Goal: Information Seeking & Learning: Learn about a topic

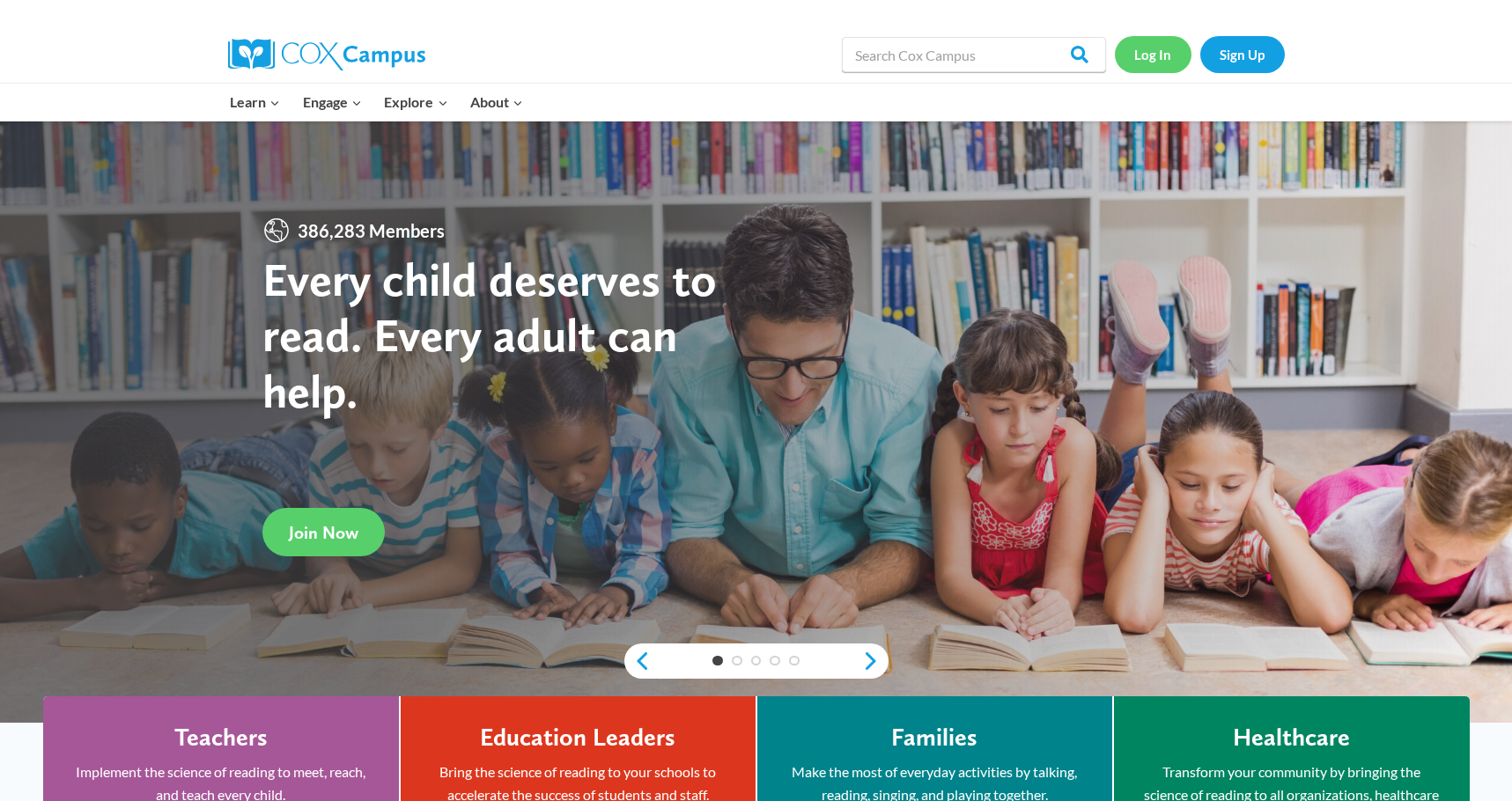
click at [1157, 56] on link "Log In" at bounding box center [1153, 53] width 76 height 36
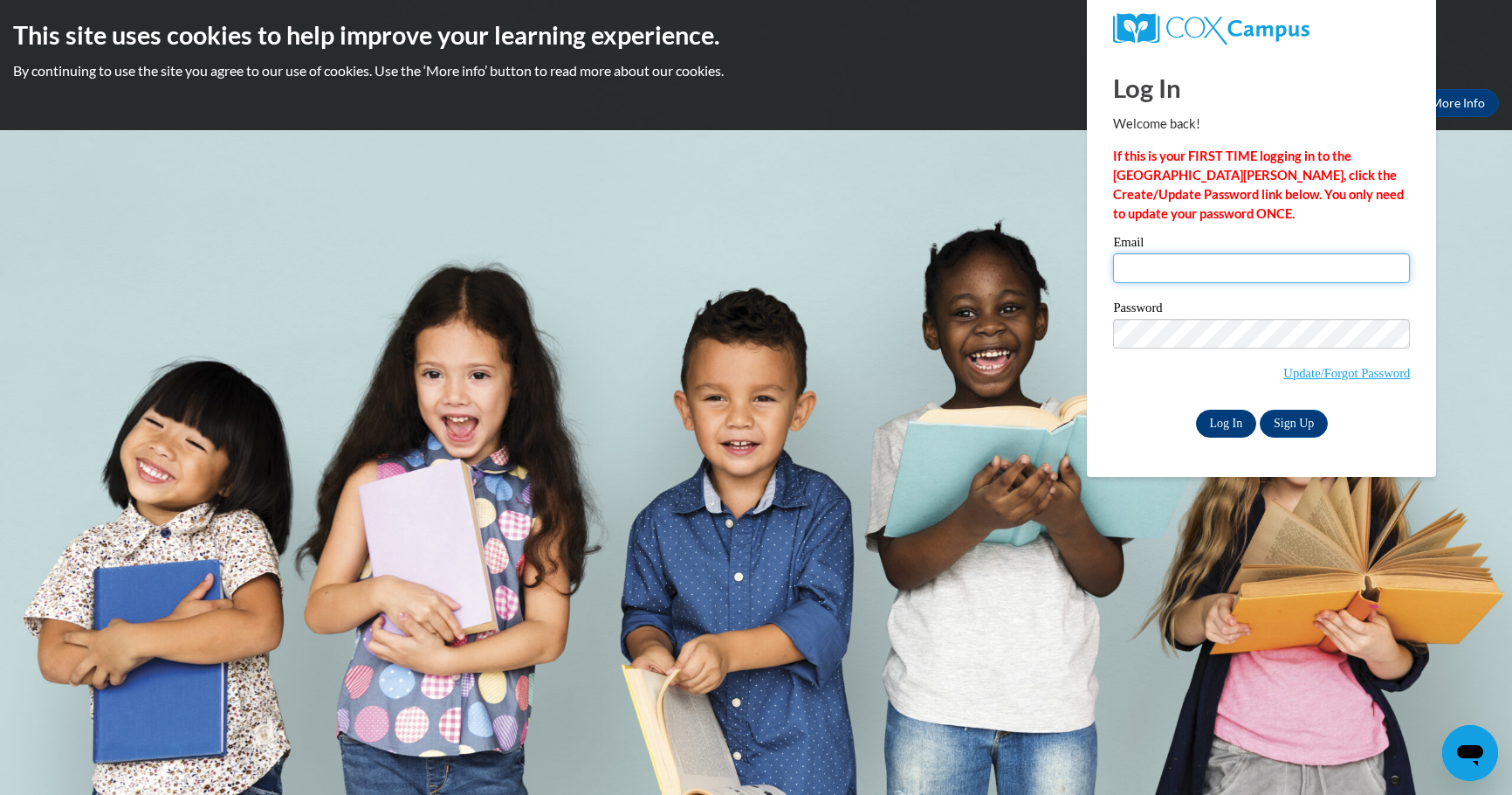
type input "bfaircloth@bpc.edu"
click at [1226, 420] on input "Log In" at bounding box center [1227, 423] width 61 height 28
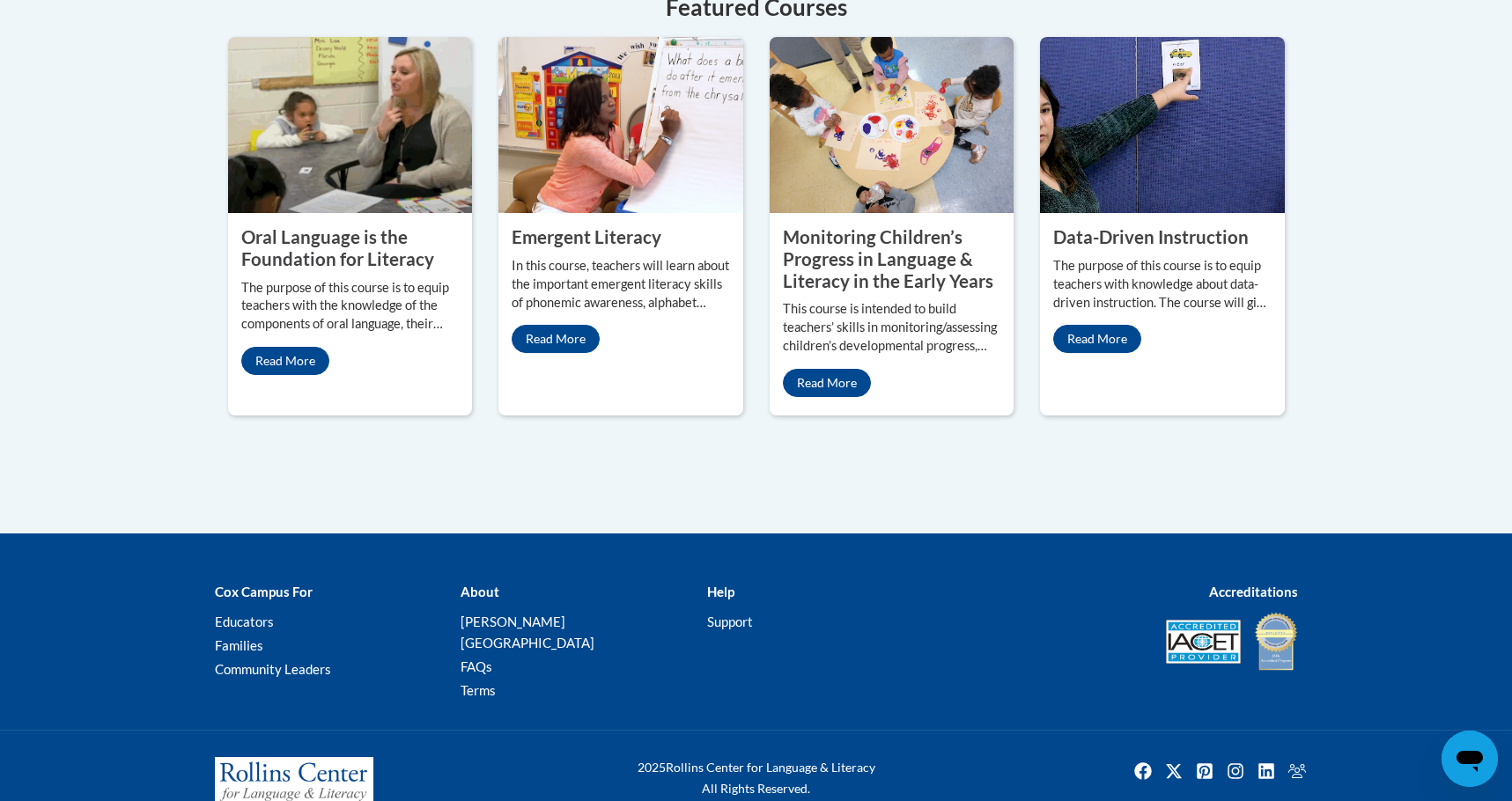
scroll to position [1637, 0]
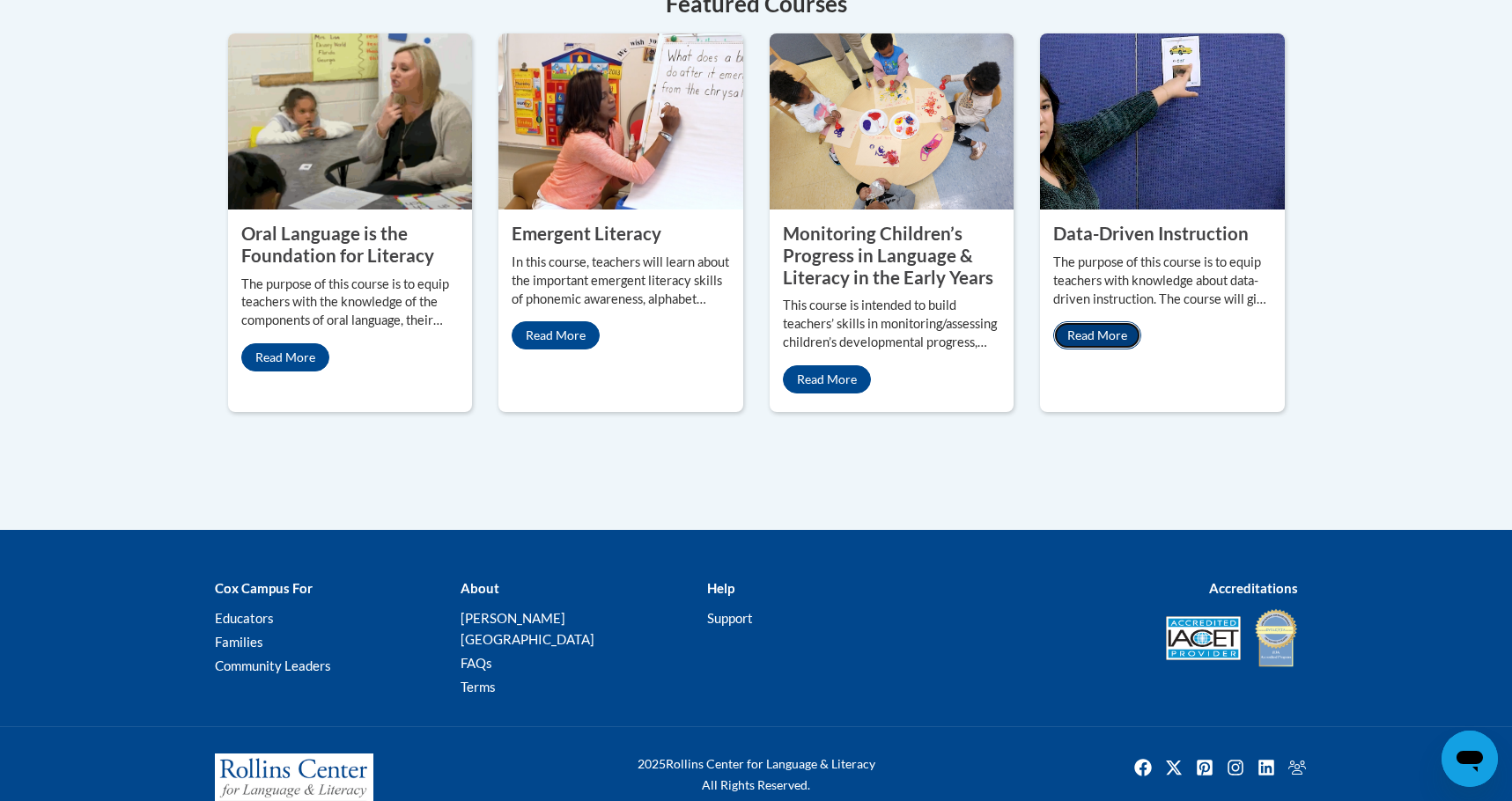
click at [1103, 322] on link "Read More" at bounding box center [1097, 335] width 88 height 28
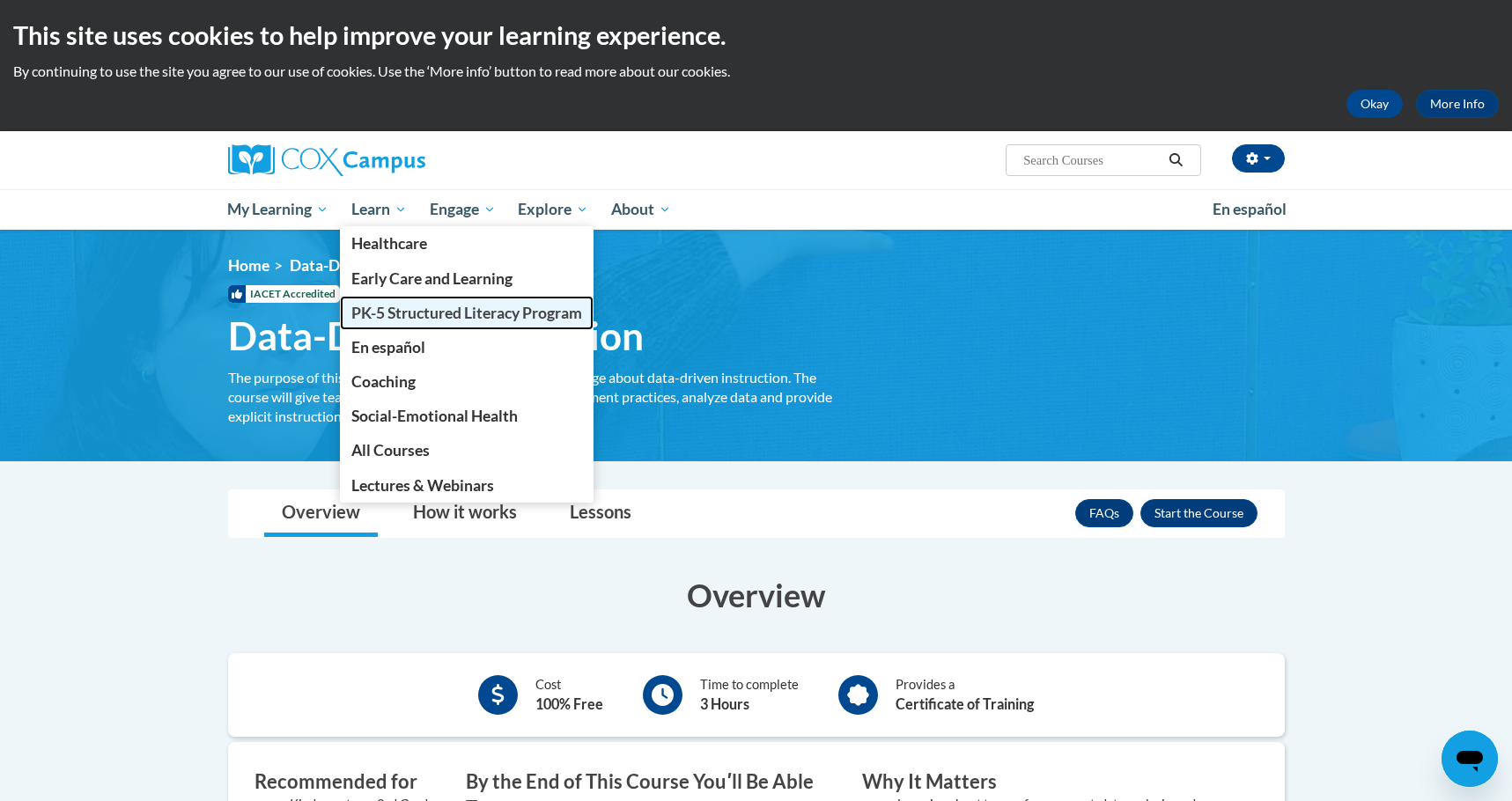
click at [398, 309] on span "PK-5 Structured Literacy Program" at bounding box center [466, 313] width 231 height 18
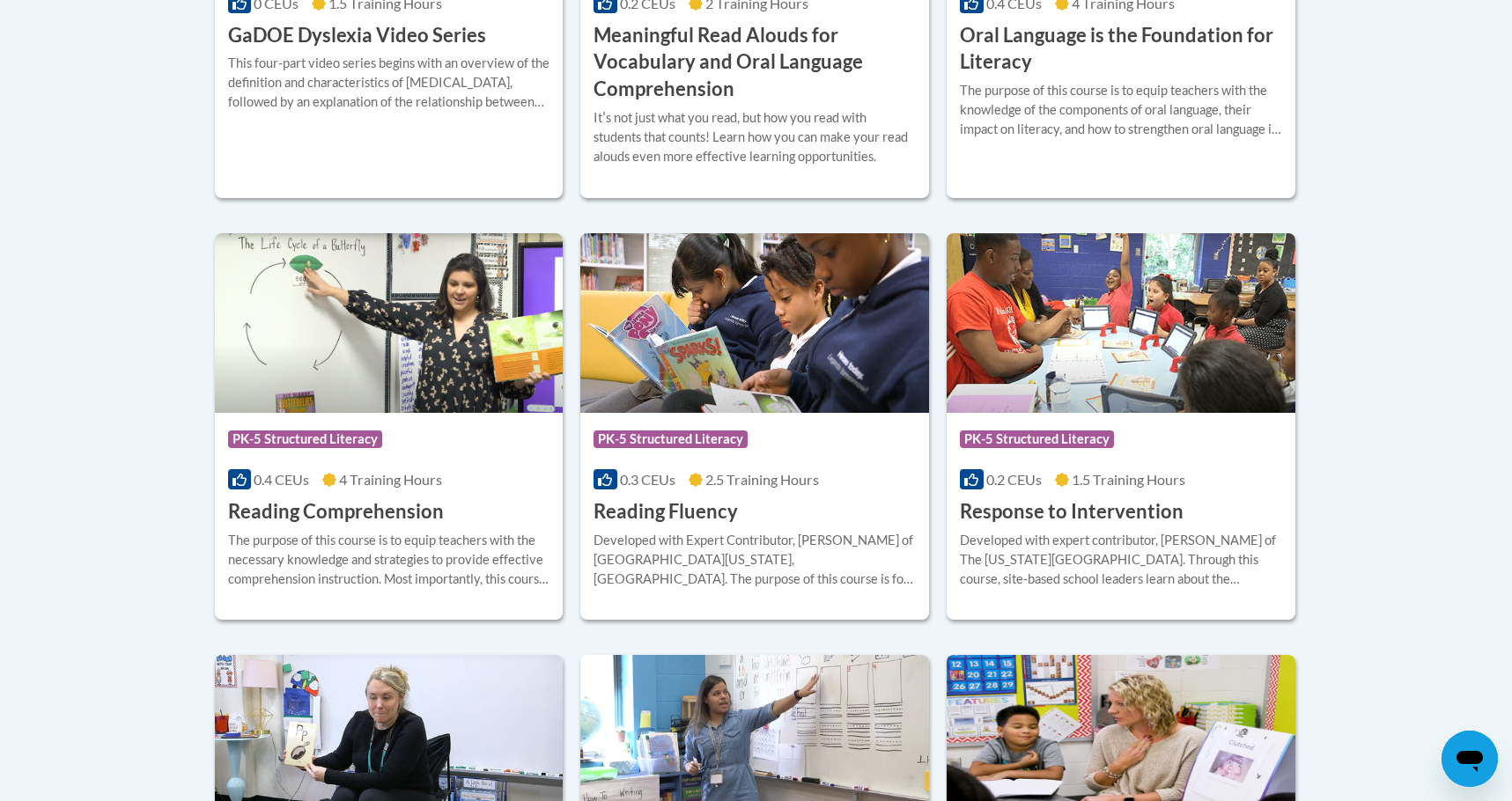
scroll to position [1467, 0]
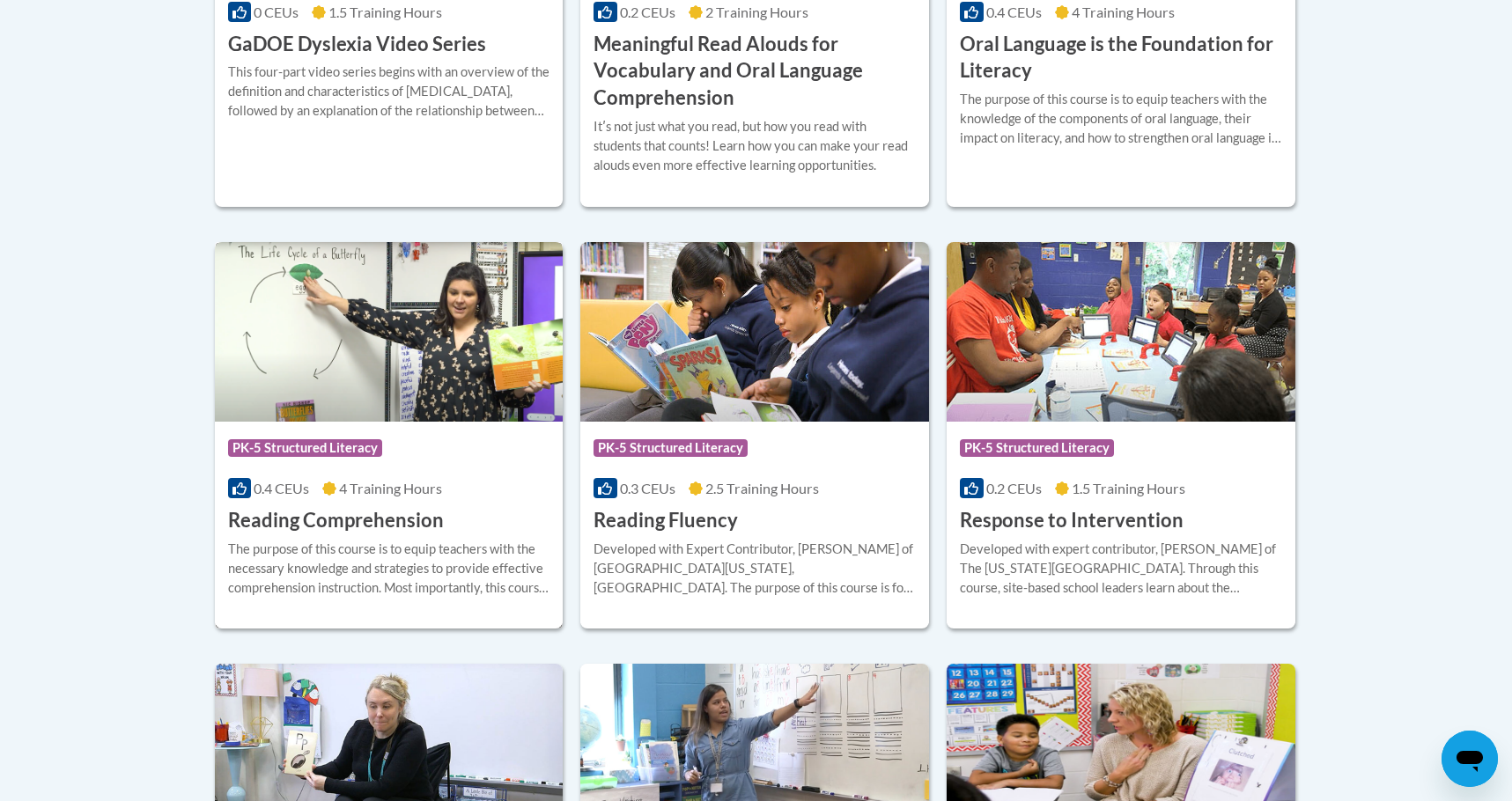
click at [385, 516] on h3 "Reading Comprehension" at bounding box center [335, 521] width 216 height 28
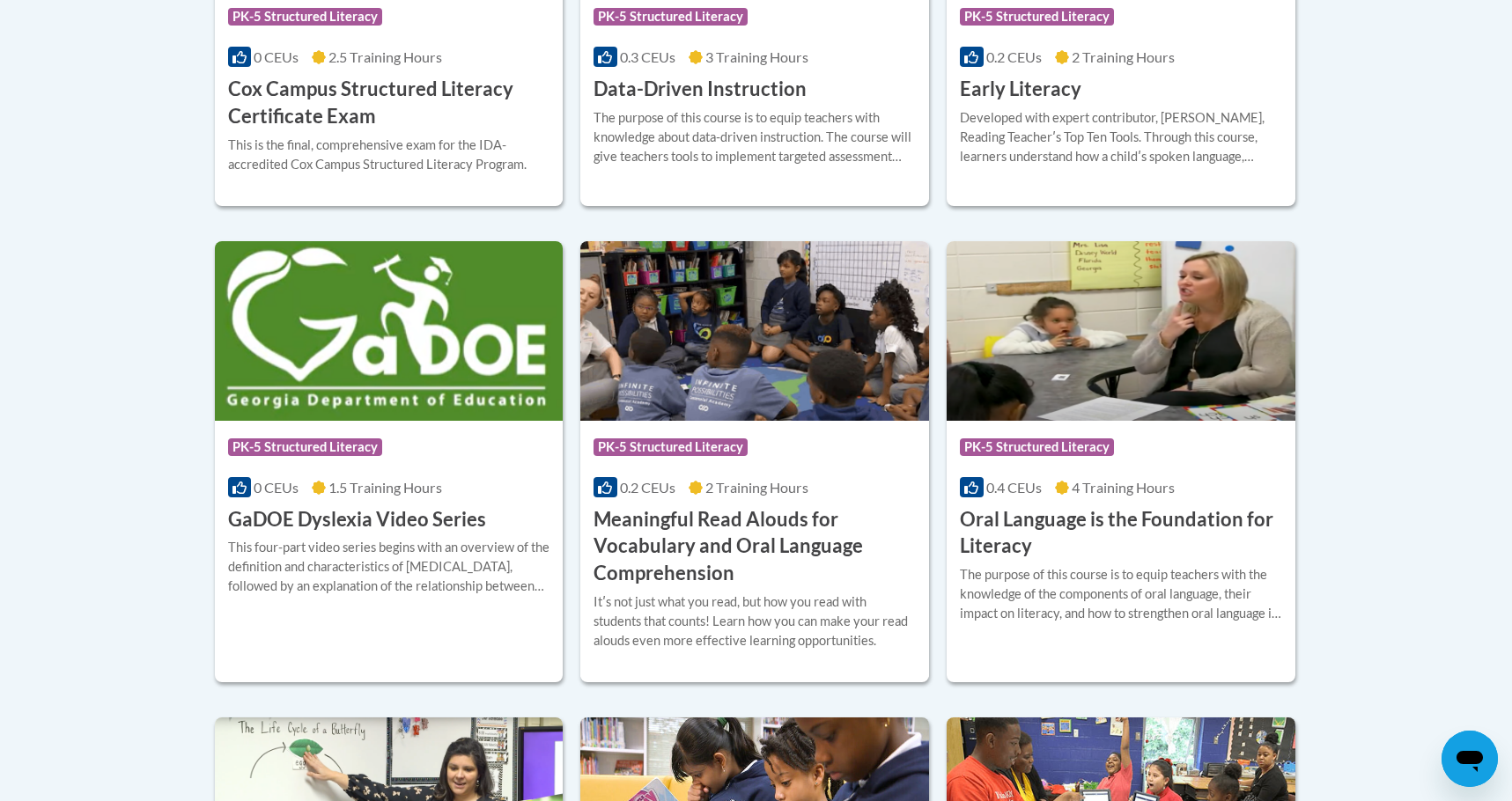
scroll to position [1113, 0]
